Goal: Task Accomplishment & Management: Use online tool/utility

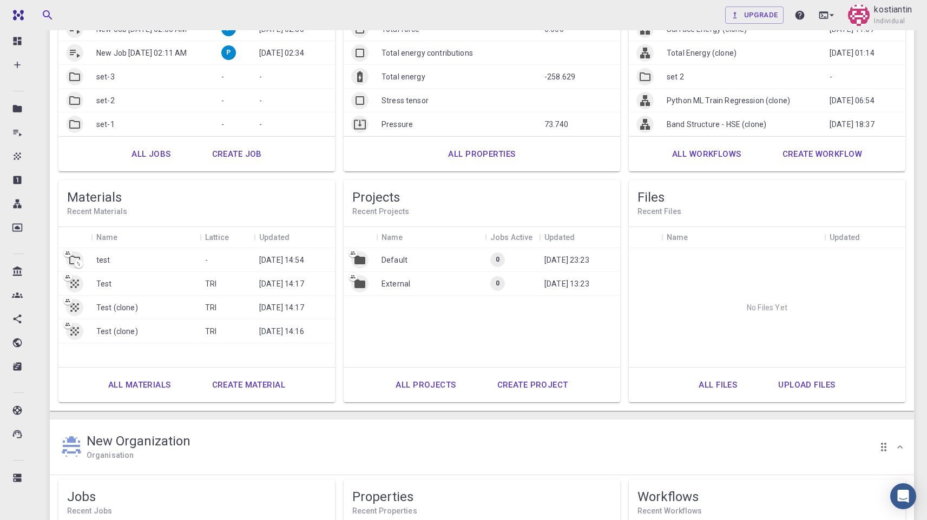
scroll to position [171, 0]
click at [134, 383] on link "All materials" at bounding box center [139, 386] width 87 height 26
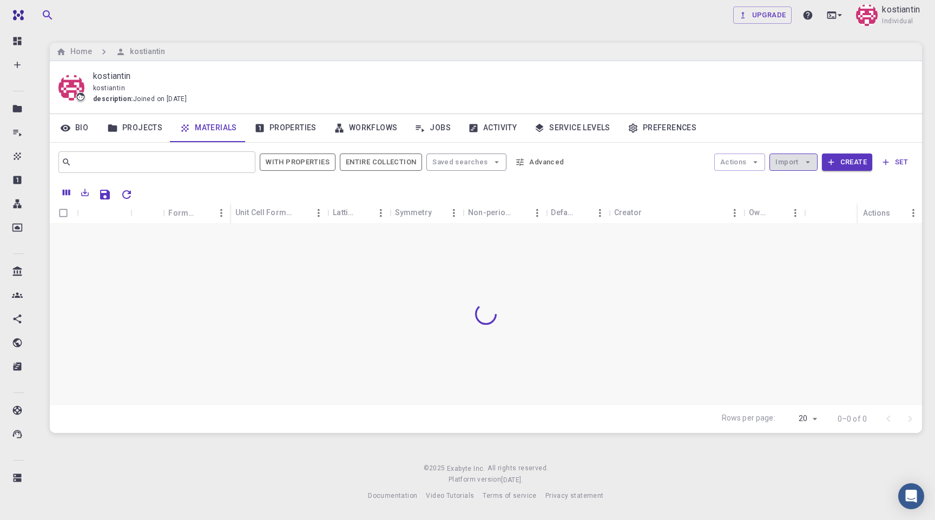
click at [789, 165] on button "Import" at bounding box center [793, 162] width 48 height 17
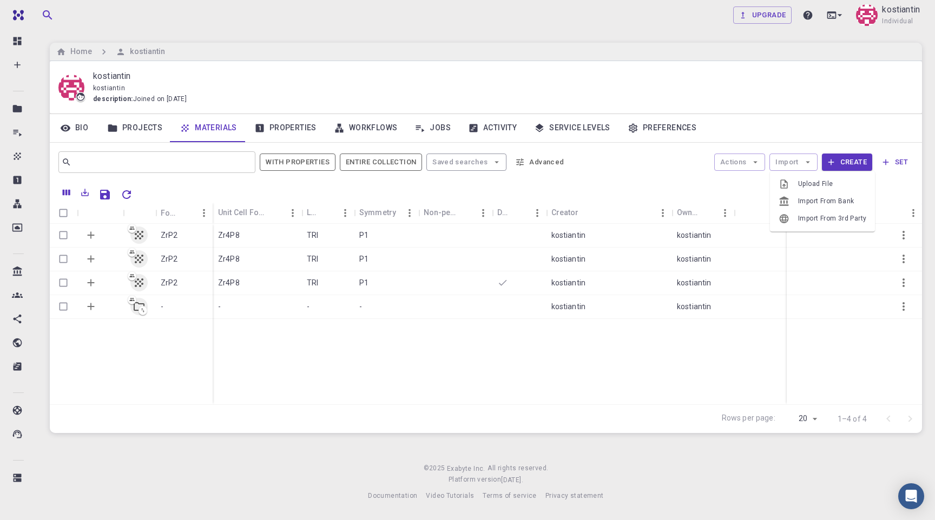
click at [811, 185] on span "Upload File" at bounding box center [832, 184] width 68 height 11
